Goal: Find specific page/section: Find specific page/section

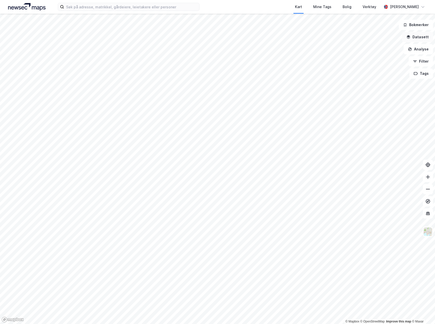
click at [424, 38] on button "Datasett" at bounding box center [417, 37] width 31 height 10
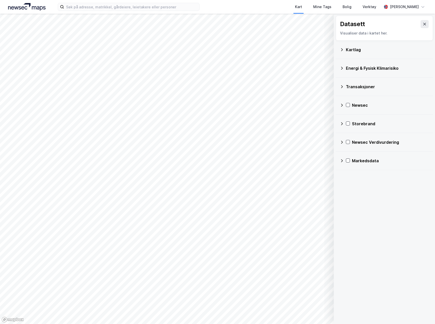
click at [342, 104] on icon at bounding box center [342, 105] width 4 height 4
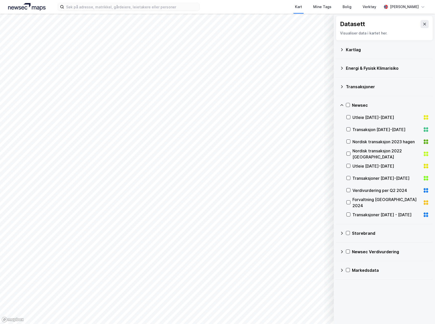
click at [342, 104] on icon at bounding box center [342, 105] width 4 height 4
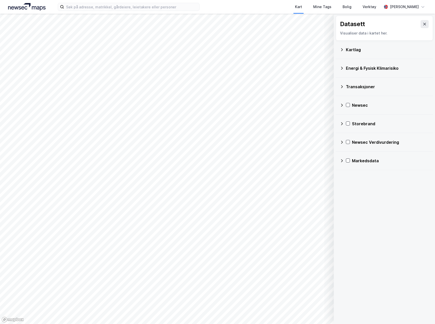
click at [338, 160] on div "Markedsdata" at bounding box center [384, 160] width 97 height 18
click at [342, 159] on icon at bounding box center [342, 160] width 4 height 4
click at [345, 50] on div "Kartlag" at bounding box center [384, 50] width 89 height 12
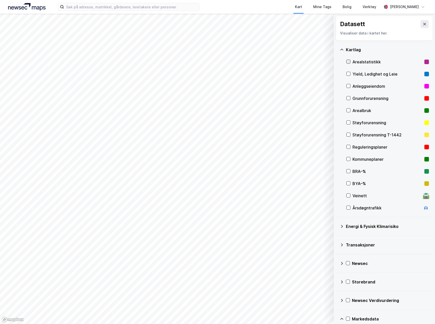
click at [348, 61] on icon at bounding box center [349, 62] width 4 height 4
